Goal: Task Accomplishment & Management: Manage account settings

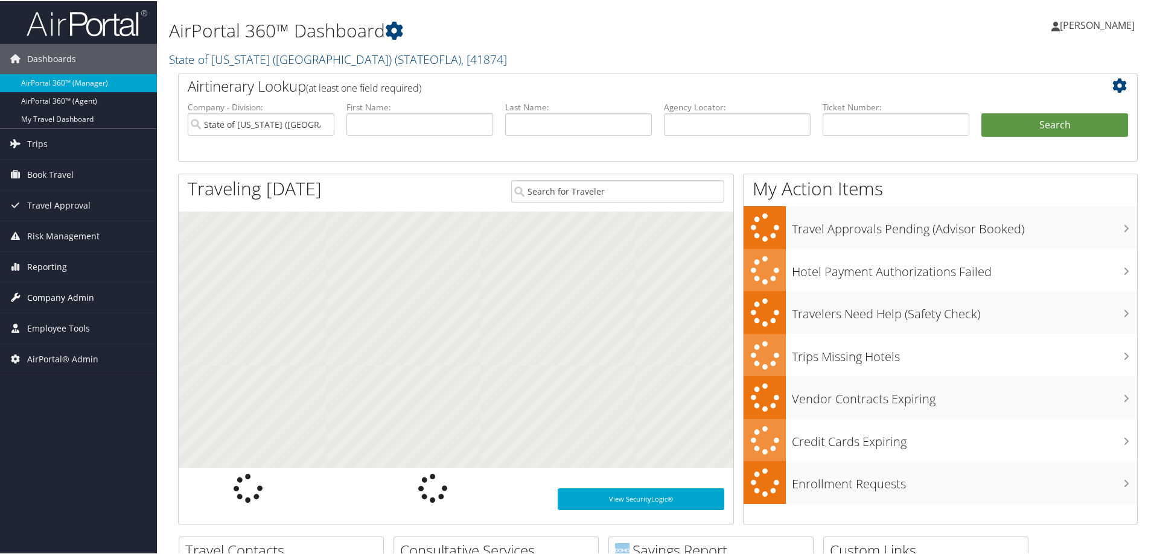
click at [53, 292] on span "Company Admin" at bounding box center [60, 297] width 67 height 30
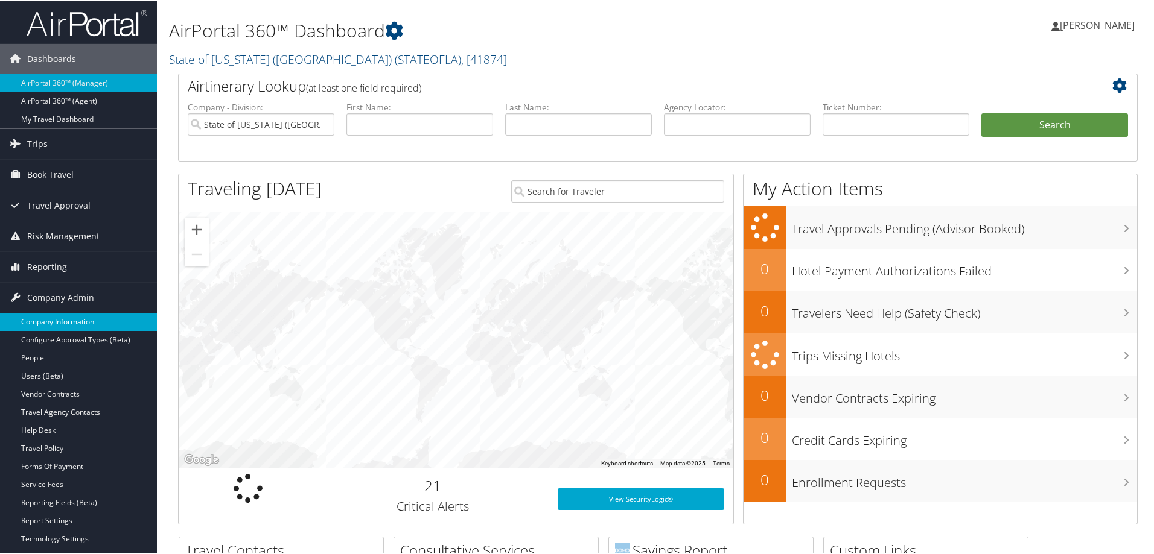
click at [65, 320] on link "Company Information" at bounding box center [78, 321] width 157 height 18
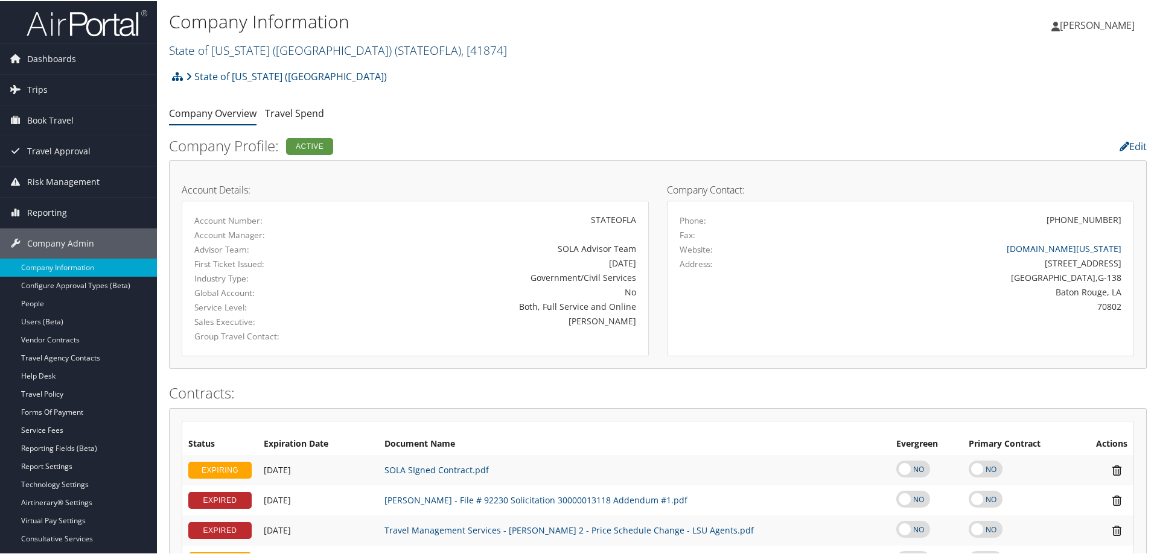
click at [256, 48] on link "State of Louisiana (SOLA) ( STATEOFLA ) , [ 41874 ]" at bounding box center [338, 49] width 338 height 16
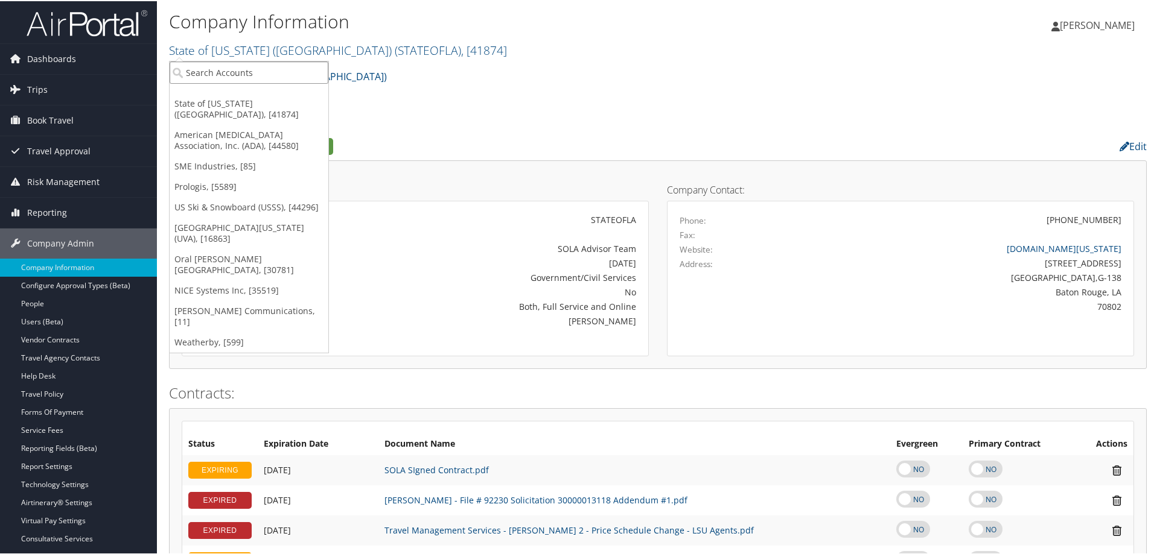
click at [251, 68] on input "search" at bounding box center [249, 71] width 159 height 22
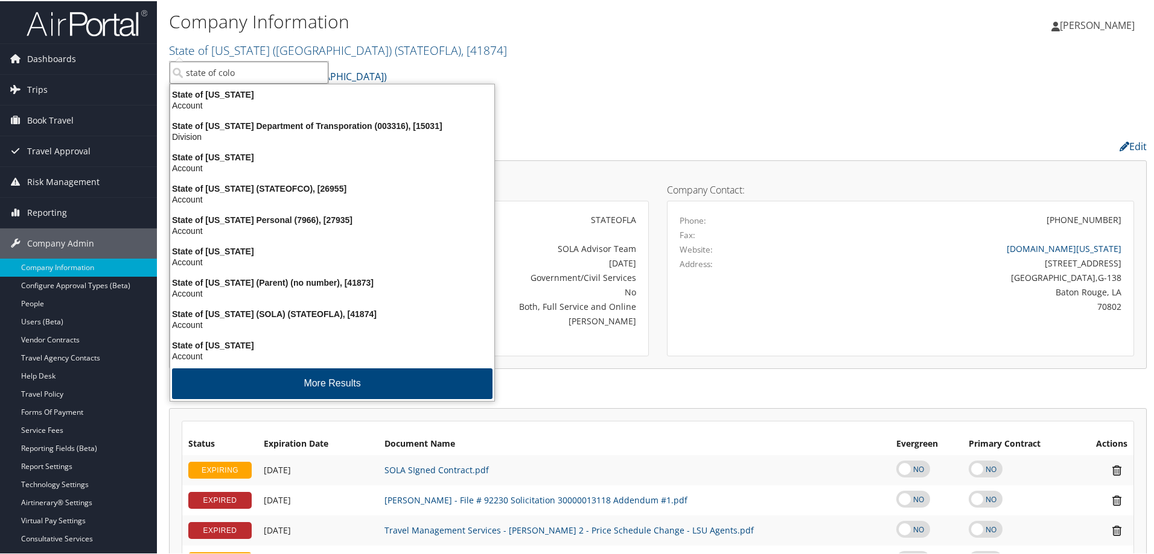
type input "state of color"
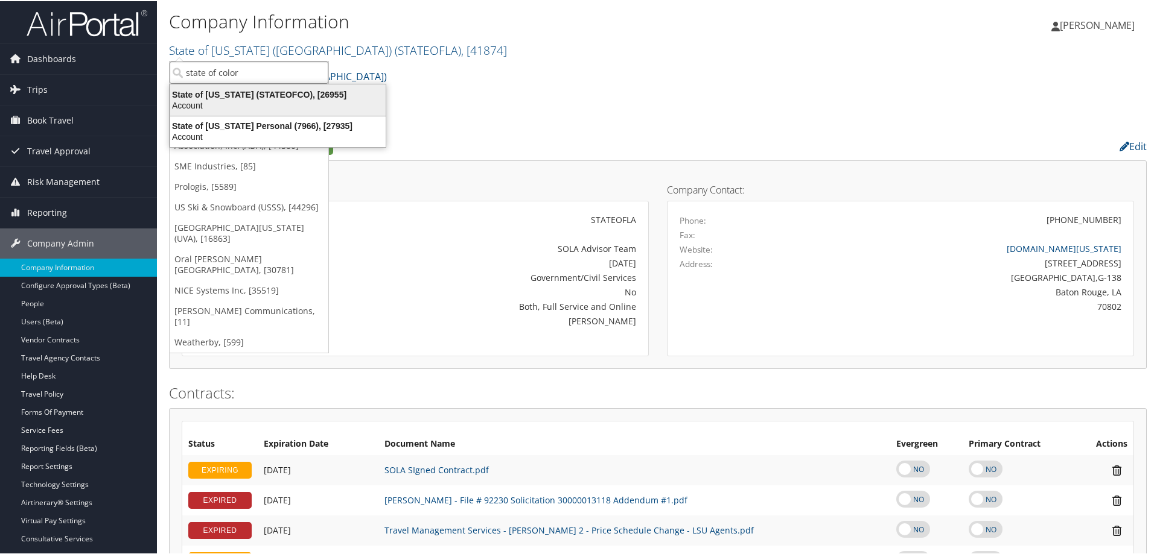
click at [305, 98] on div "State of Colorado (STATEOFCO), [26955]" at bounding box center [278, 93] width 230 height 11
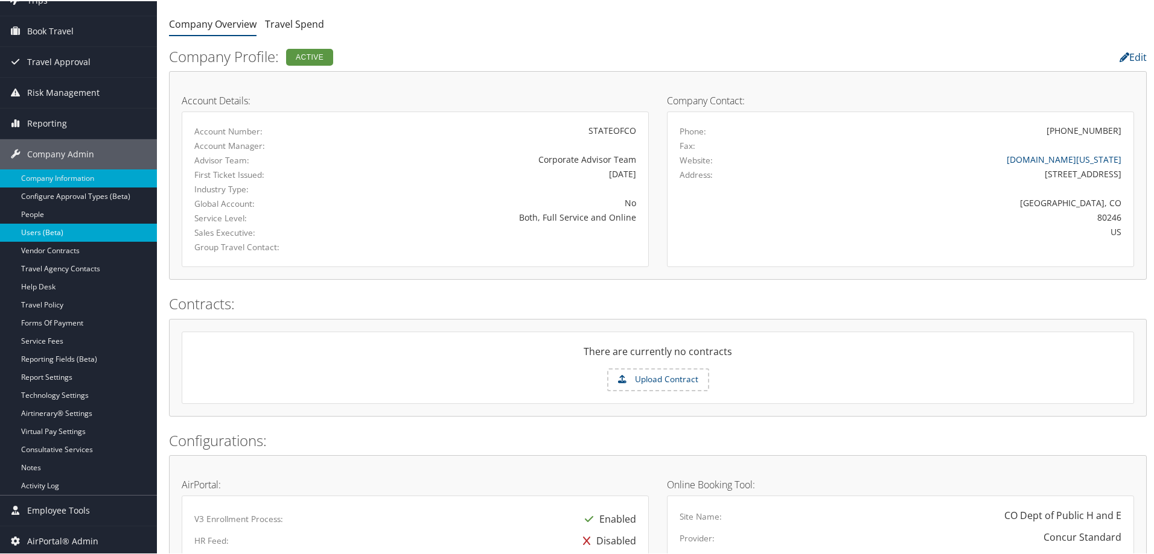
scroll to position [91, 0]
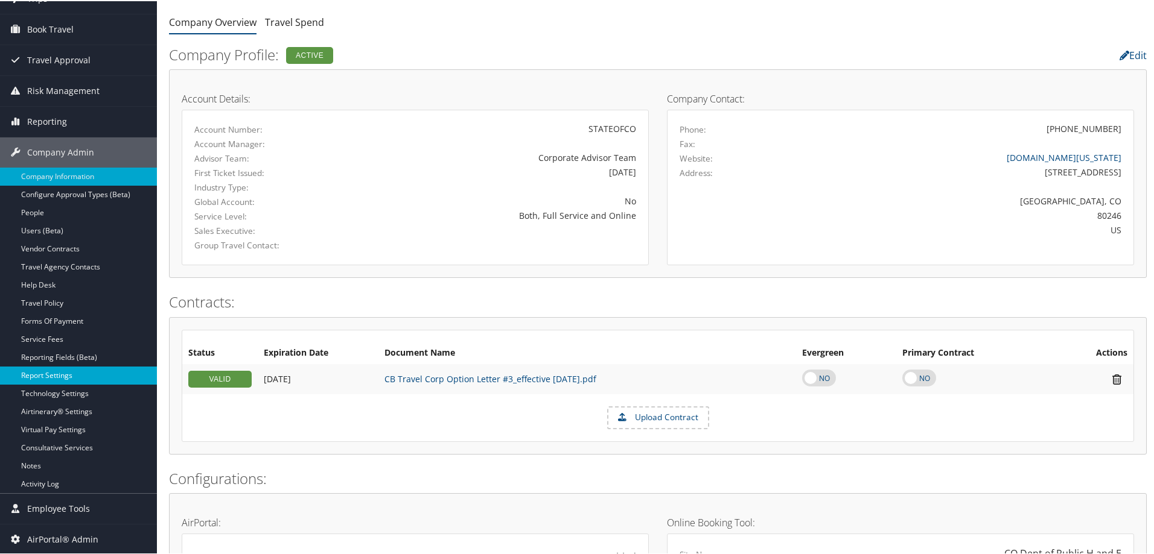
click at [74, 376] on link "Report Settings" at bounding box center [78, 375] width 157 height 18
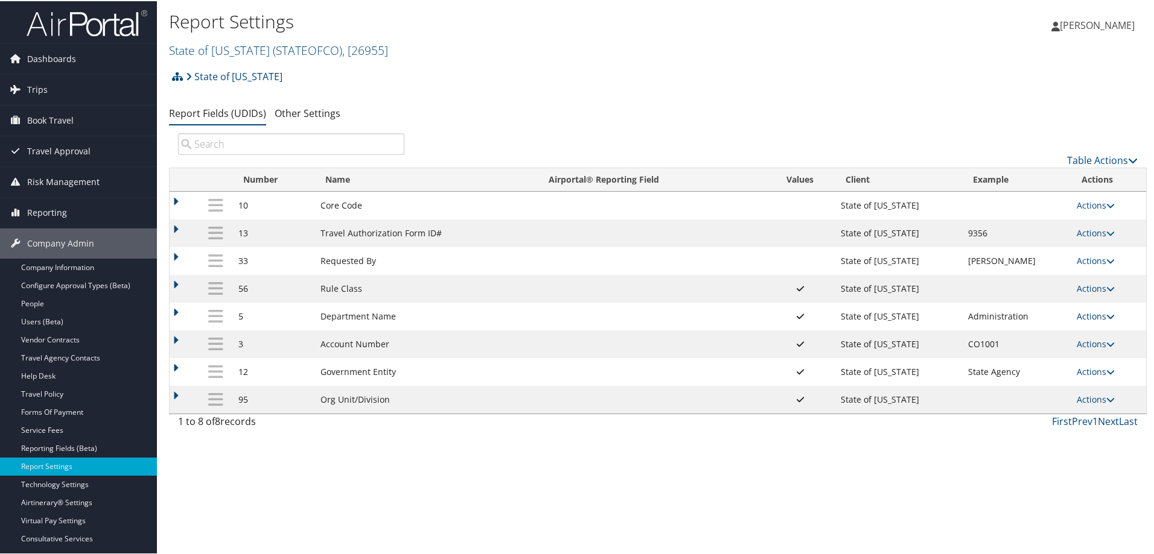
click at [1093, 317] on link "Actions" at bounding box center [1095, 315] width 38 height 11
click at [1058, 336] on link "Update Report Field Values" at bounding box center [1044, 333] width 130 height 21
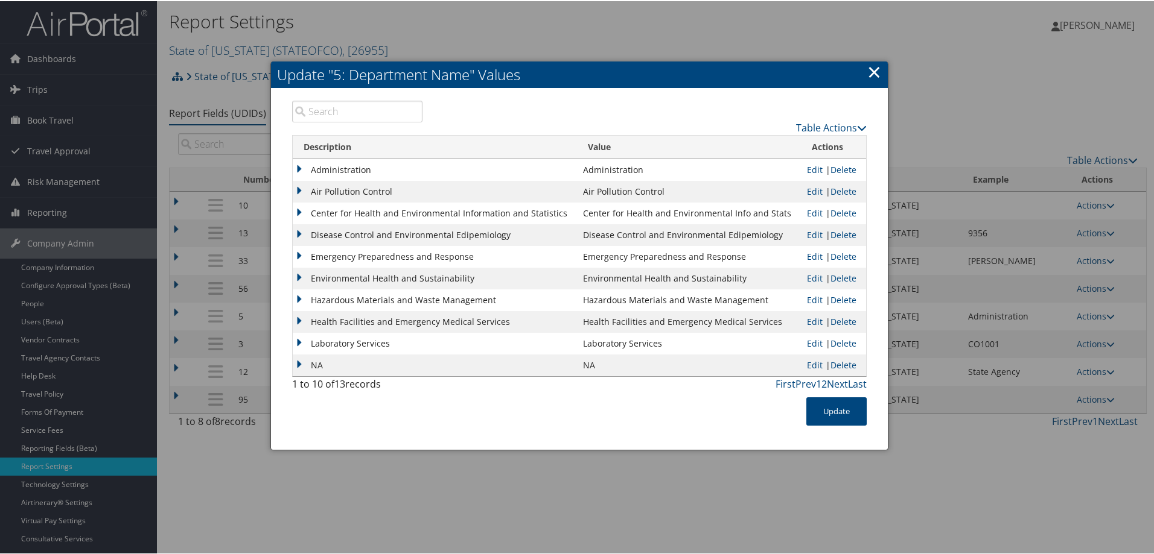
click at [867, 72] on link "×" at bounding box center [874, 71] width 14 height 24
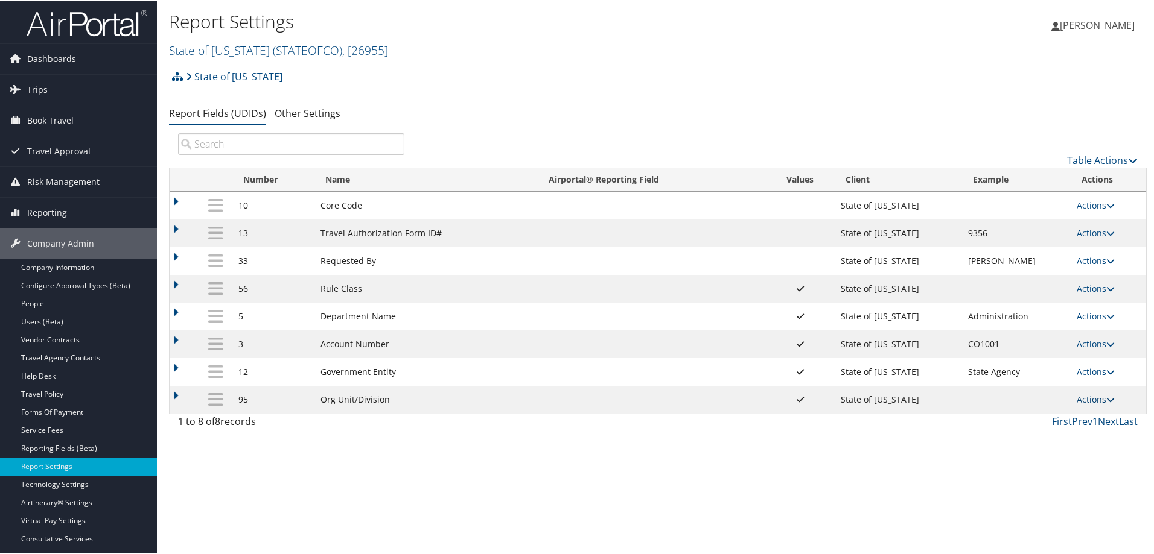
click at [1086, 396] on link "Actions" at bounding box center [1095, 398] width 38 height 11
click at [1056, 415] on link "Update Report Field Values" at bounding box center [1044, 417] width 130 height 21
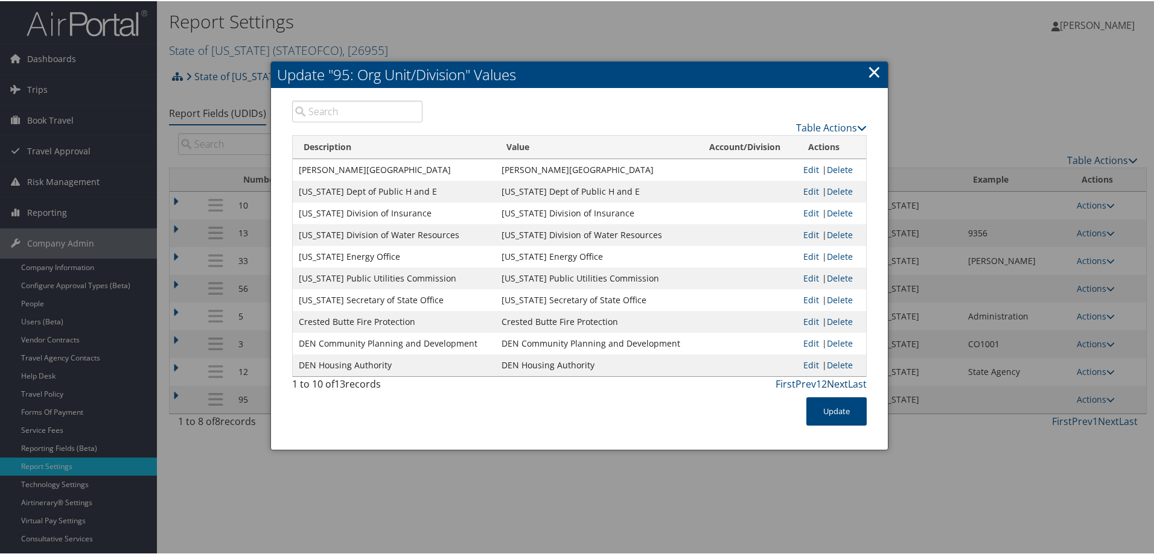
click at [831, 383] on link "Next" at bounding box center [837, 382] width 21 height 13
